Goal: Information Seeking & Learning: Learn about a topic

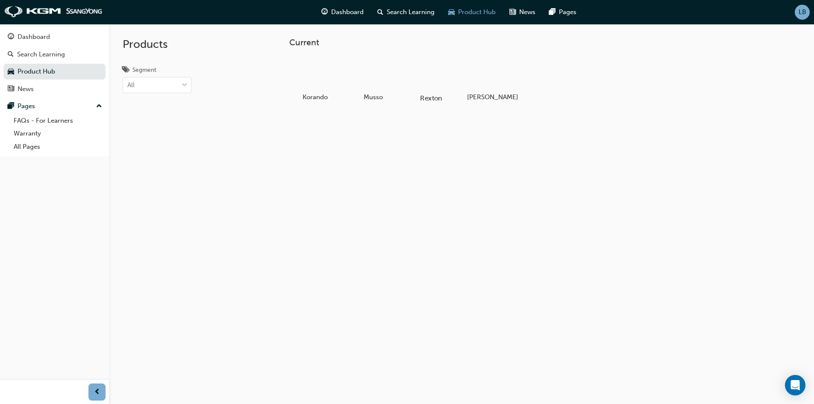
click at [429, 96] on h5 "Rexton" at bounding box center [430, 98] width 47 height 8
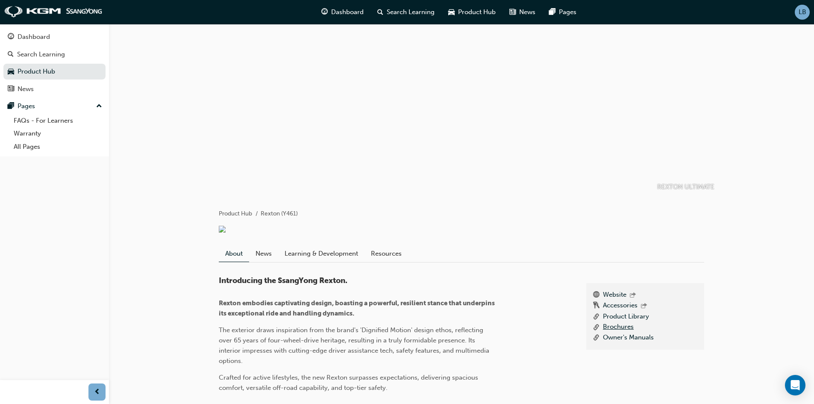
click at [621, 331] on link "Brochures" at bounding box center [618, 327] width 31 height 11
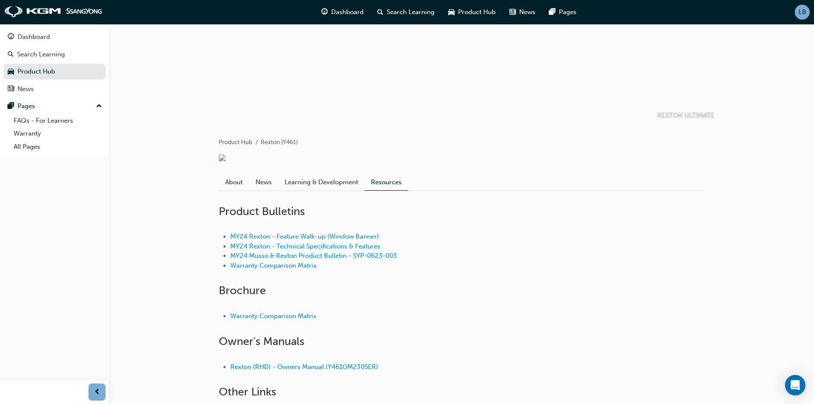
scroll to position [142, 0]
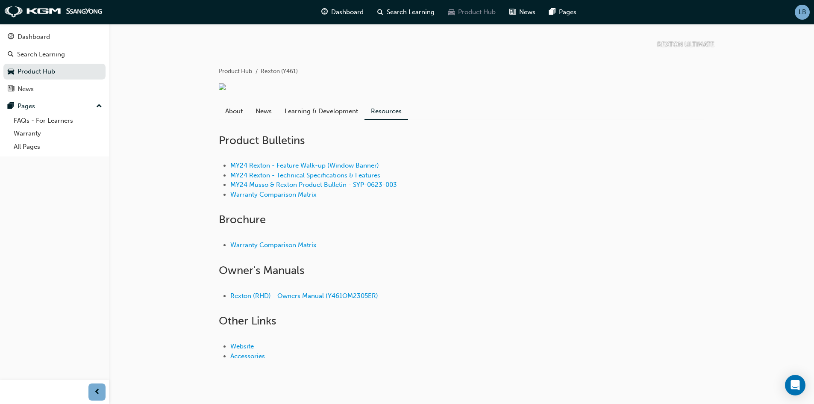
click at [465, 14] on span "Product Hub" at bounding box center [477, 12] width 38 height 10
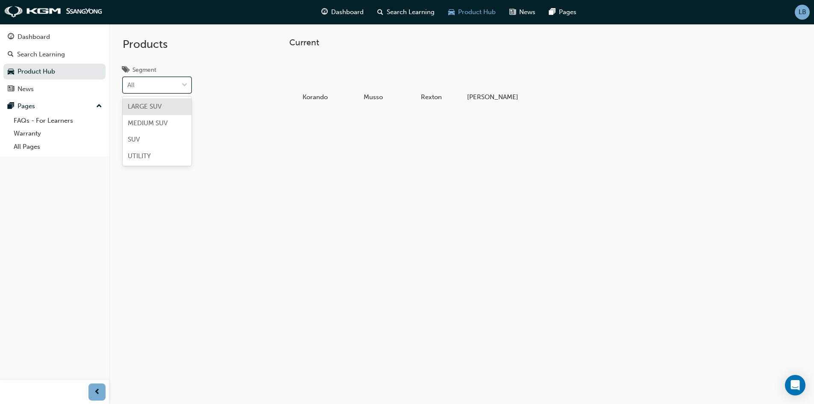
click at [181, 92] on div at bounding box center [184, 84] width 13 height 15
click at [128, 88] on input "Segment option LARGE SUV focused, 1 of 4. 4 results available. Use Up and Down …" at bounding box center [127, 84] width 1 height 7
click at [181, 92] on div at bounding box center [184, 84] width 13 height 15
click at [128, 88] on input "Segment option LARGE SUV focused, 1 of 4. 4 results available. Use Up and Down …" at bounding box center [127, 84] width 1 height 7
click at [430, 73] on div at bounding box center [430, 73] width 47 height 34
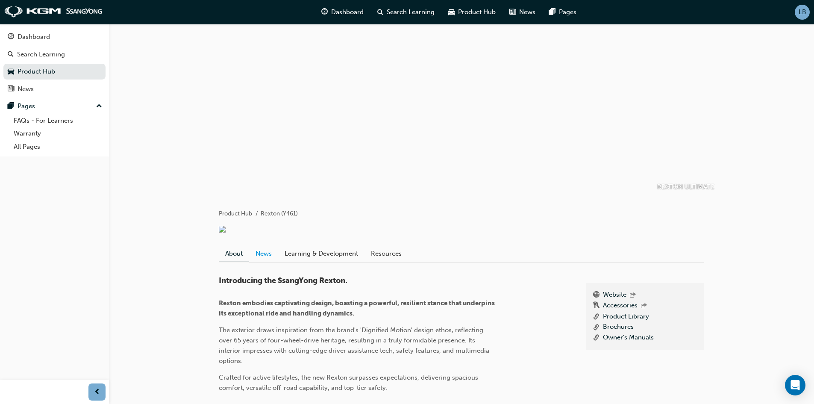
click at [262, 260] on link "News" at bounding box center [263, 253] width 29 height 16
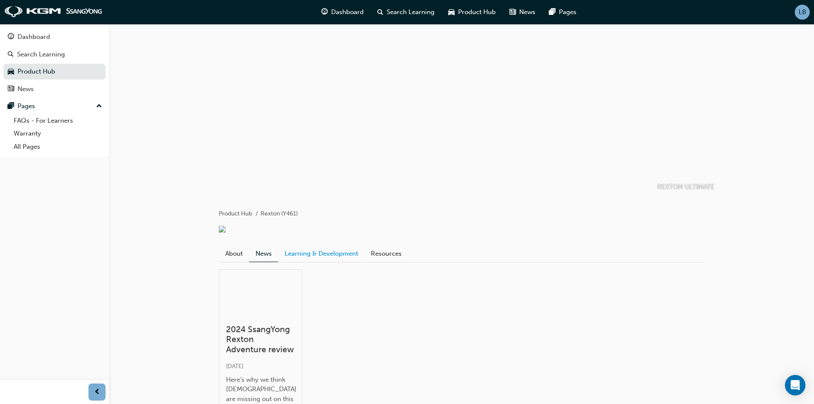
click at [301, 258] on link "Learning & Development" at bounding box center [321, 253] width 86 height 16
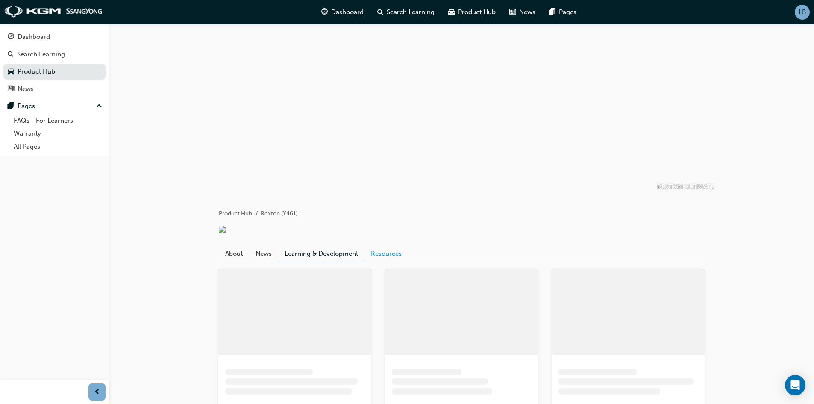
click at [373, 255] on link "Resources" at bounding box center [386, 253] width 44 height 16
